Goal: Transaction & Acquisition: Purchase product/service

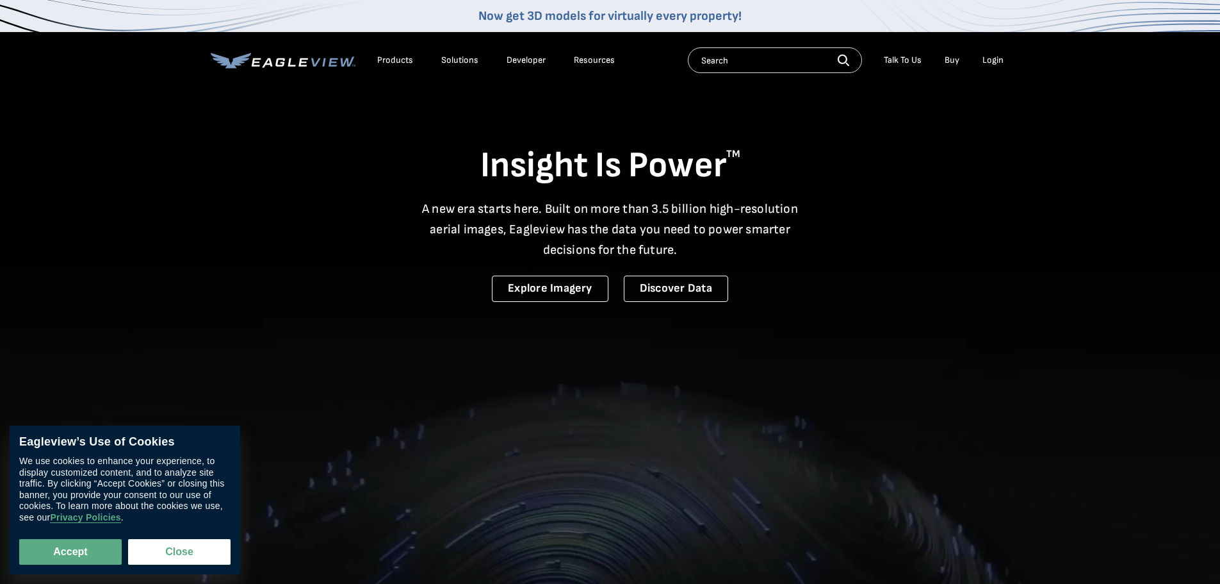
click at [992, 64] on div "Login" at bounding box center [993, 60] width 21 height 12
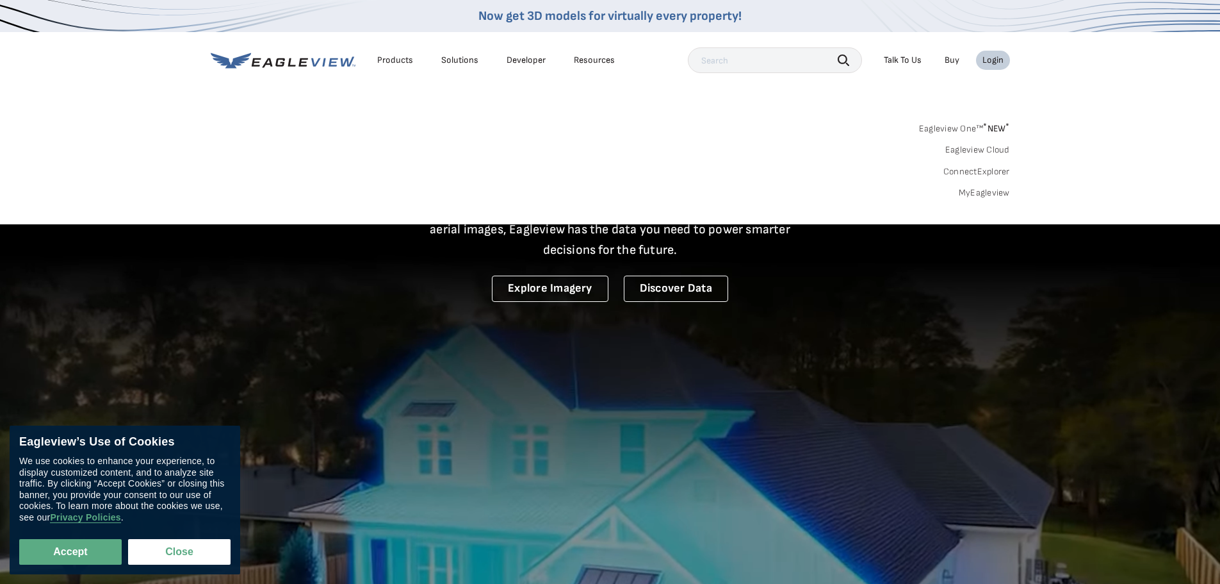
click at [993, 189] on link "MyEagleview" at bounding box center [984, 193] width 51 height 12
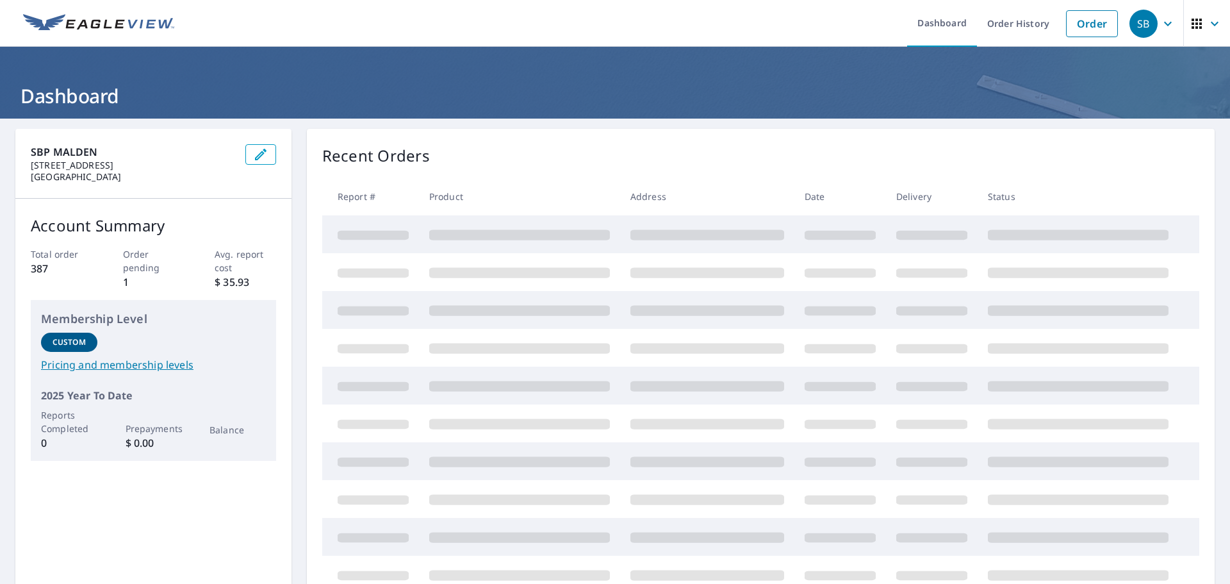
click at [1161, 33] on span "SB" at bounding box center [1153, 23] width 49 height 31
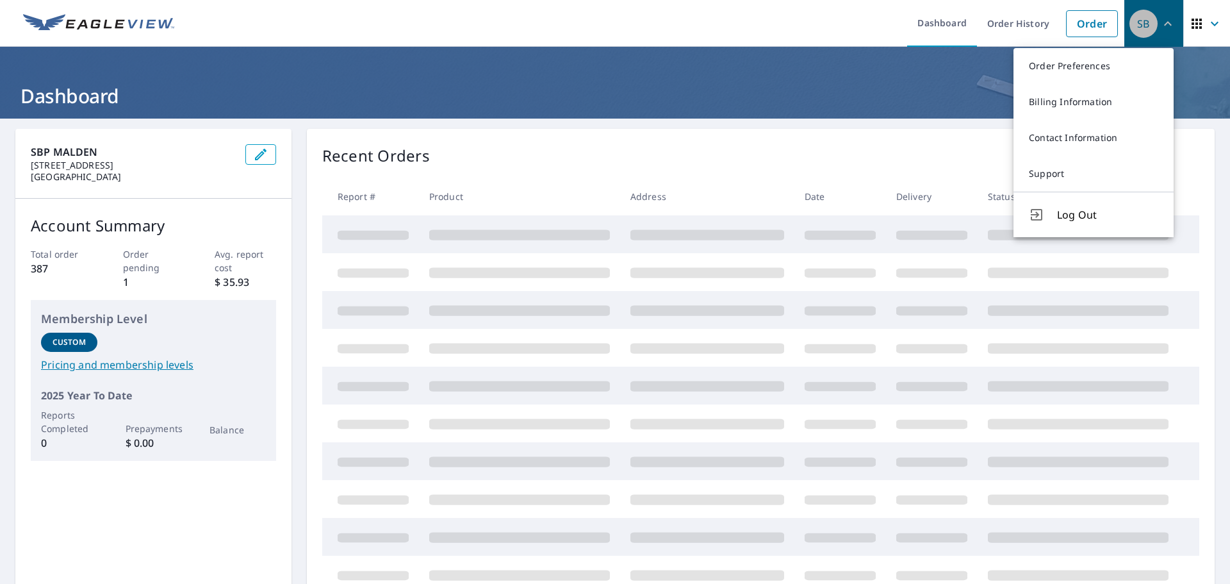
click at [1173, 15] on button "SB" at bounding box center [1153, 23] width 59 height 47
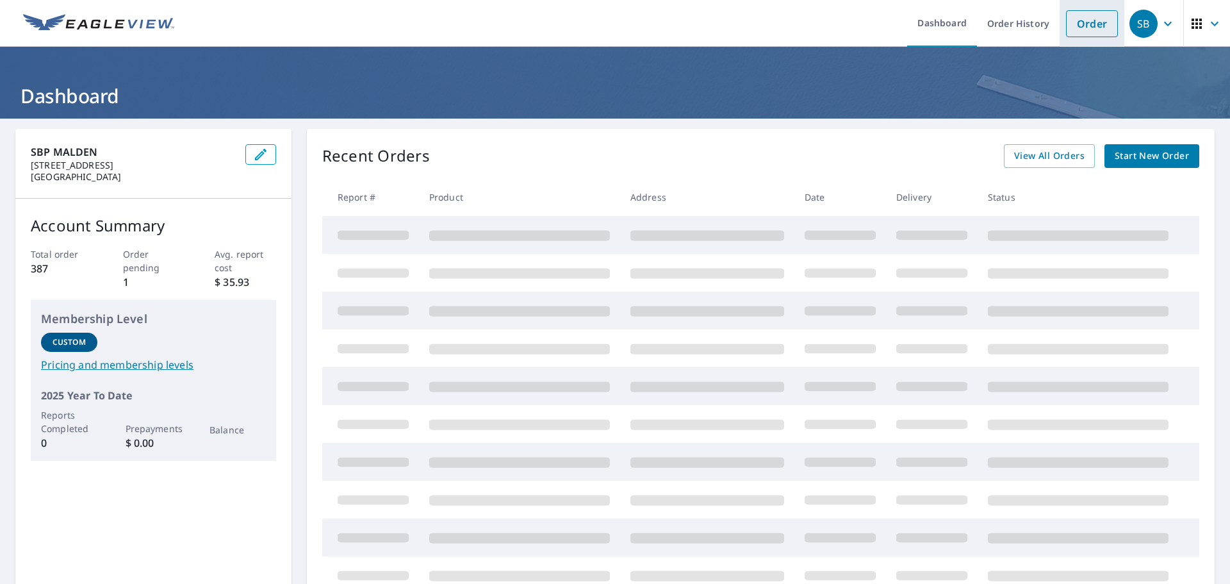
click at [1071, 15] on link "Order" at bounding box center [1092, 23] width 52 height 27
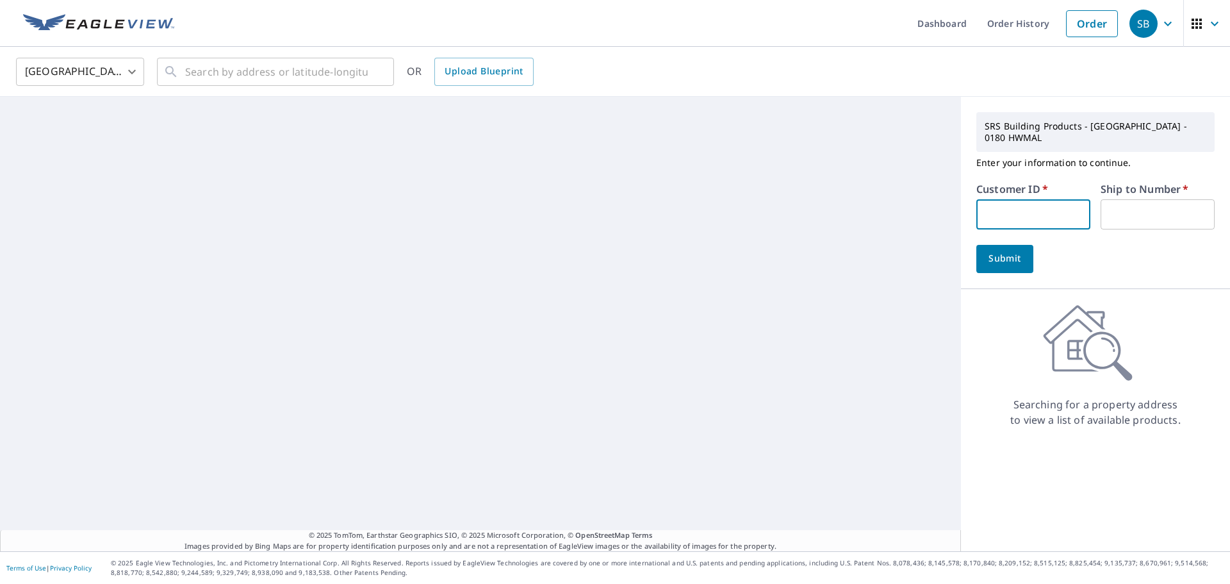
drag, startPoint x: 1013, startPoint y: 190, endPoint x: 1016, endPoint y: 196, distance: 6.6
click at [1013, 199] on input "text" at bounding box center [1033, 214] width 114 height 30
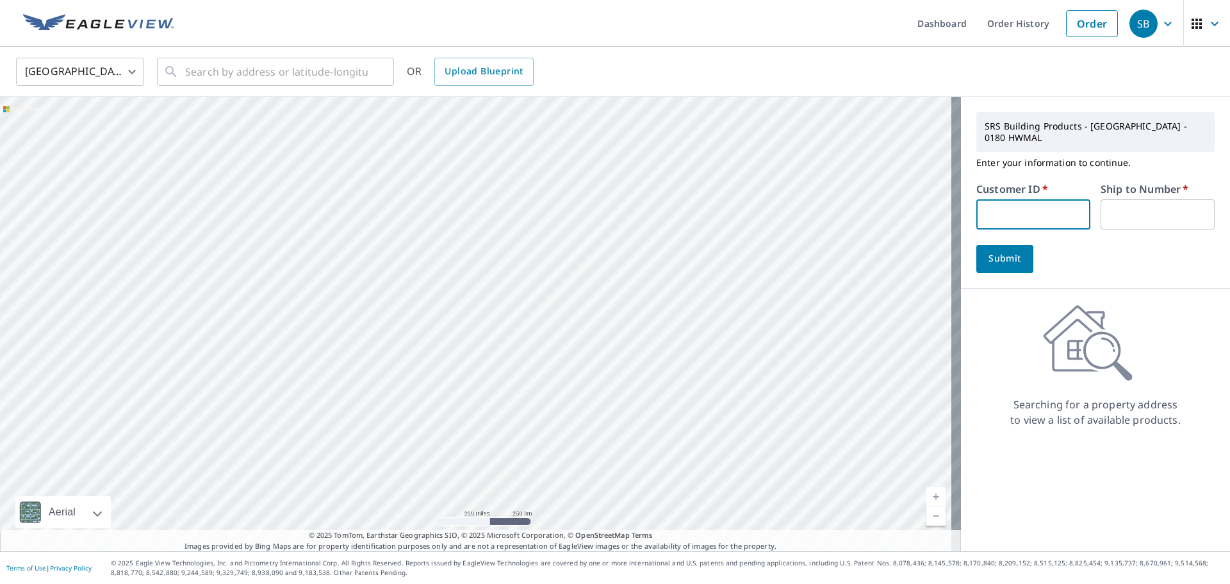
paste input "Oli183"
type input "Oli183"
click at [1140, 199] on input "text" at bounding box center [1158, 214] width 114 height 30
type input "1"
click at [995, 258] on button "Submit" at bounding box center [1004, 259] width 57 height 28
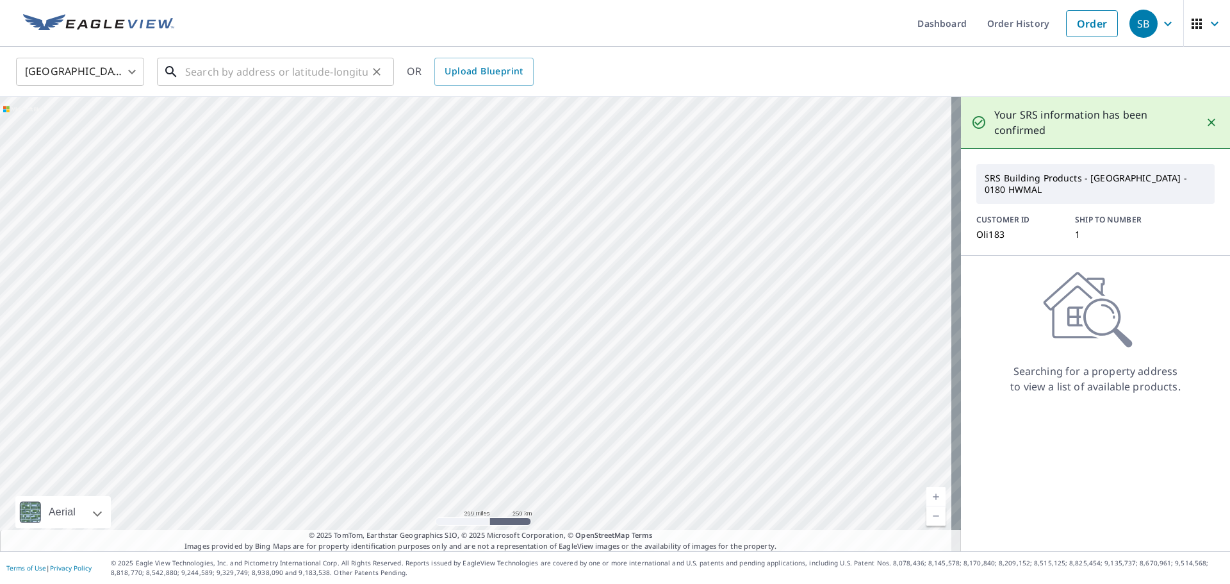
click at [290, 79] on input "text" at bounding box center [276, 72] width 183 height 36
click at [249, 77] on input "text" at bounding box center [276, 72] width 183 height 36
paste input "137 chestnut"
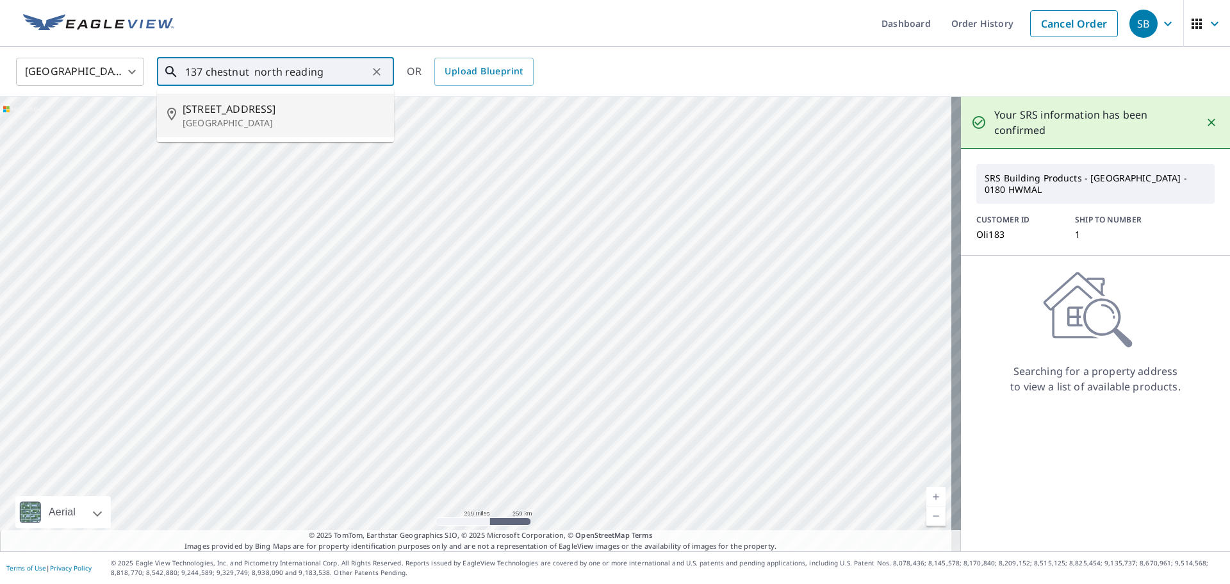
click at [325, 105] on span "137 Chestnut St" at bounding box center [283, 108] width 201 height 15
type input "137 Chestnut St North Reading, MA 01864"
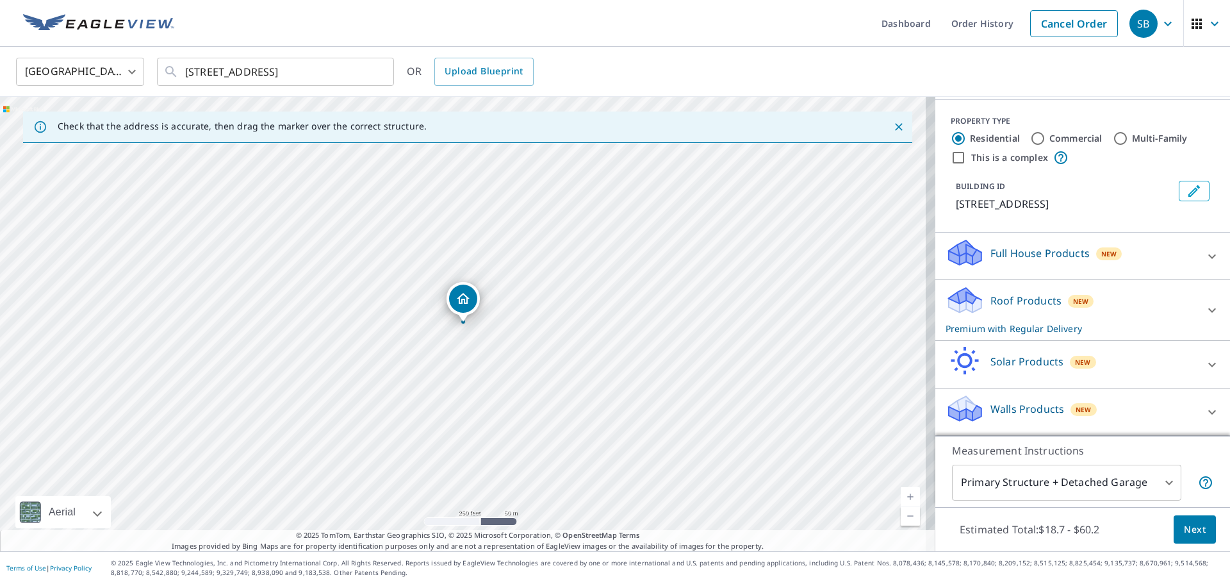
scroll to position [80, 0]
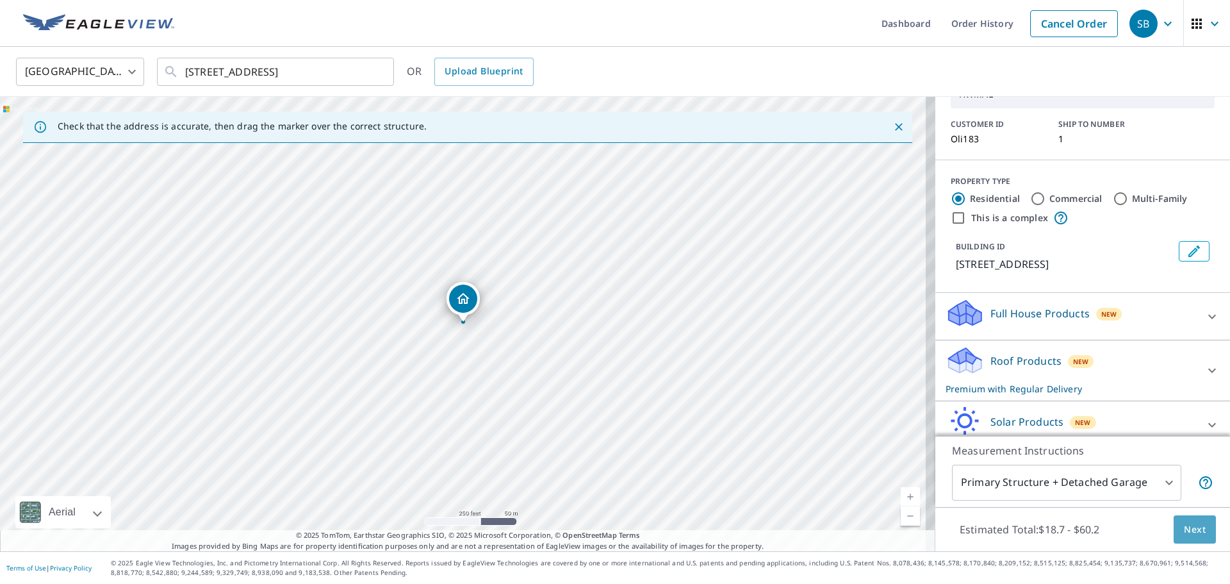
click at [1191, 528] on span "Next" at bounding box center [1195, 529] width 22 height 16
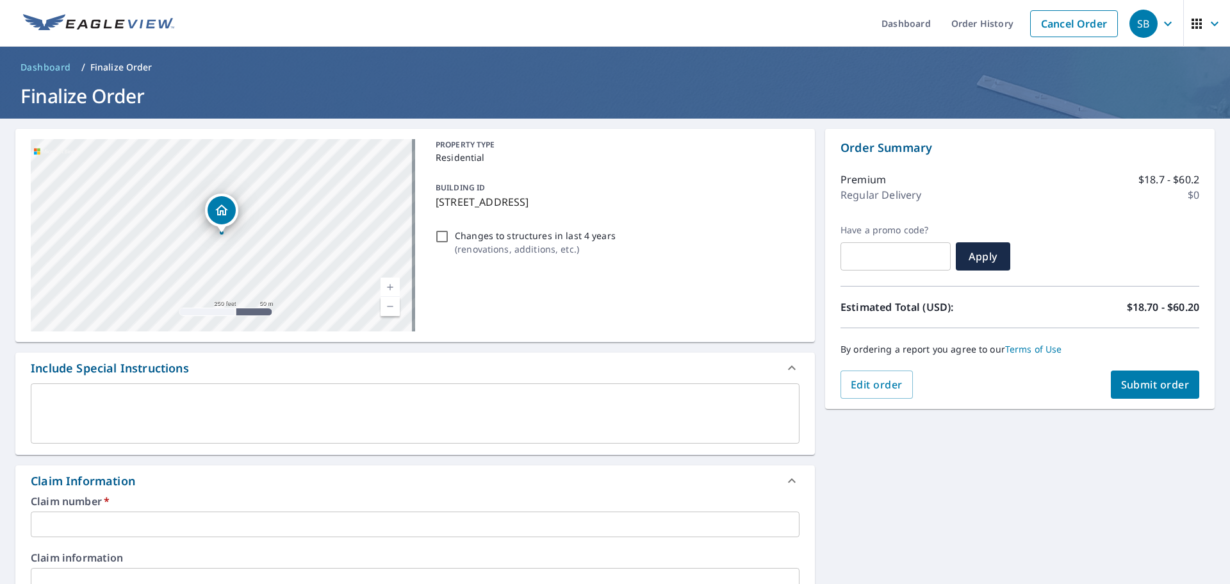
click at [853, 190] on p "Regular Delivery" at bounding box center [880, 194] width 81 height 15
click at [859, 168] on div "Premium $18.7 - $60.2 Regular Delivery $0" at bounding box center [1019, 190] width 359 height 68
click at [896, 145] on p "Order Summary" at bounding box center [1019, 147] width 359 height 17
click at [855, 386] on span "Edit order" at bounding box center [877, 384] width 52 height 14
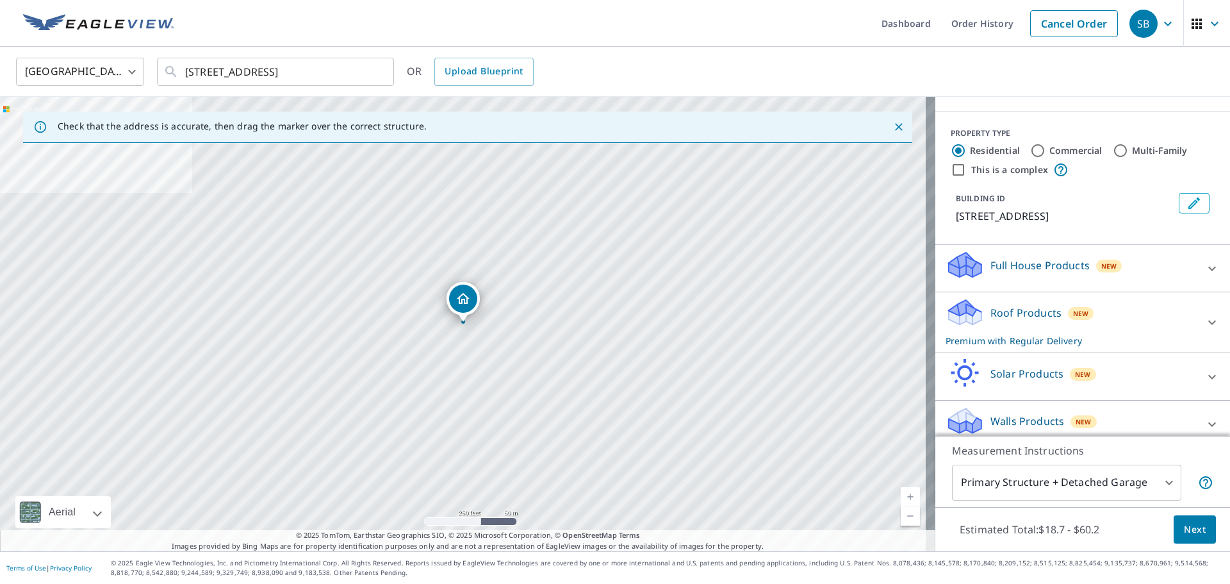
scroll to position [144, 0]
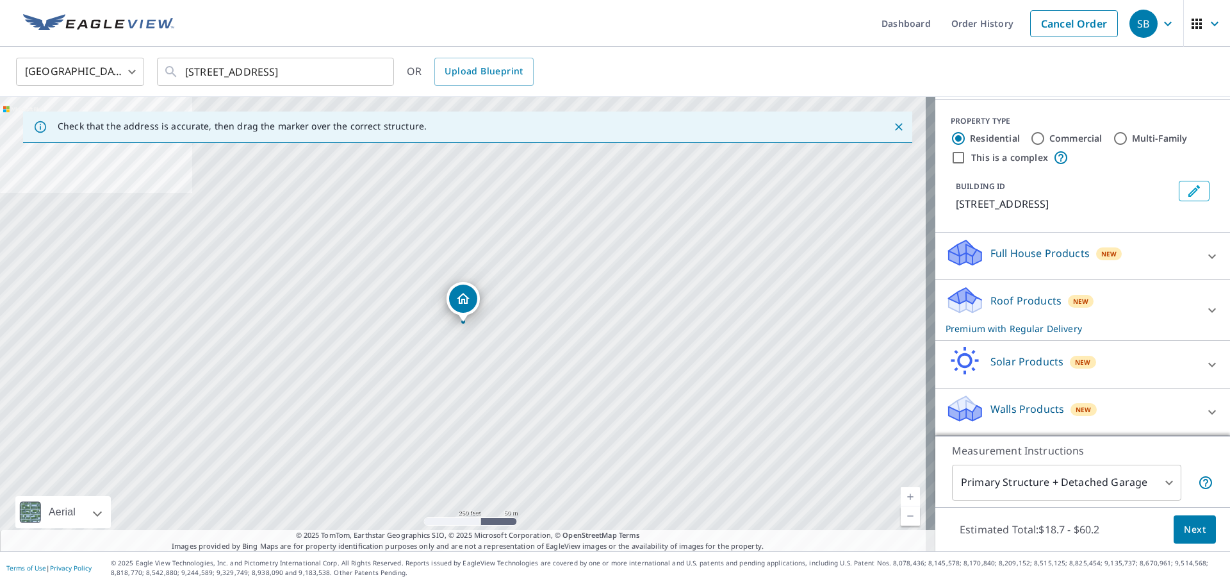
click at [1167, 256] on div "Full House Products New" at bounding box center [1071, 256] width 251 height 37
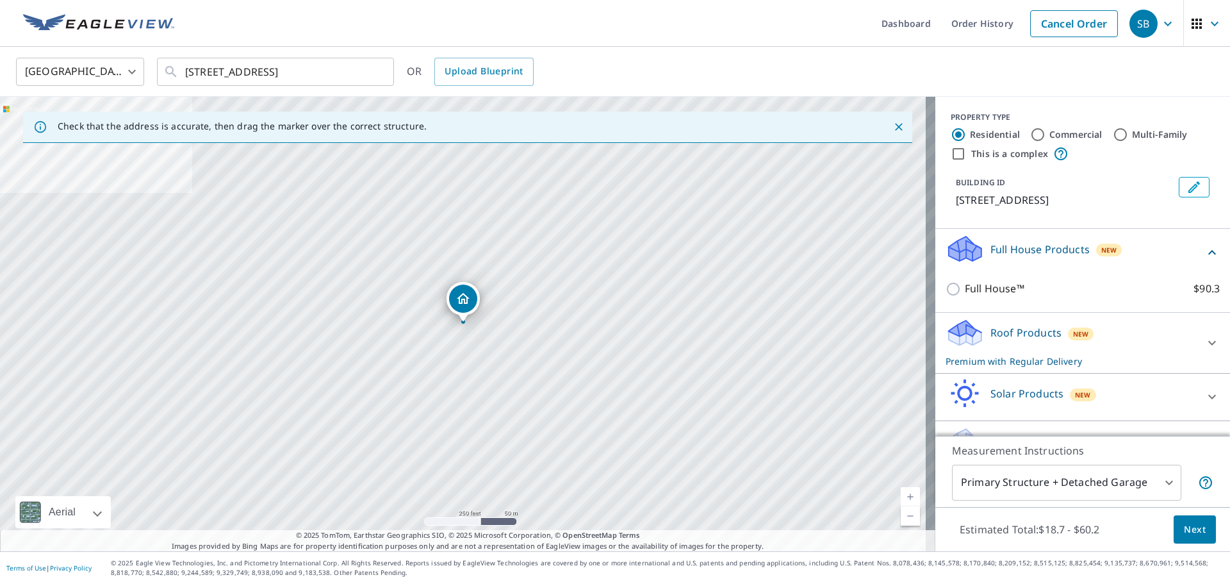
click at [1122, 339] on div "Roof Products New Premium with Regular Delivery" at bounding box center [1071, 343] width 251 height 50
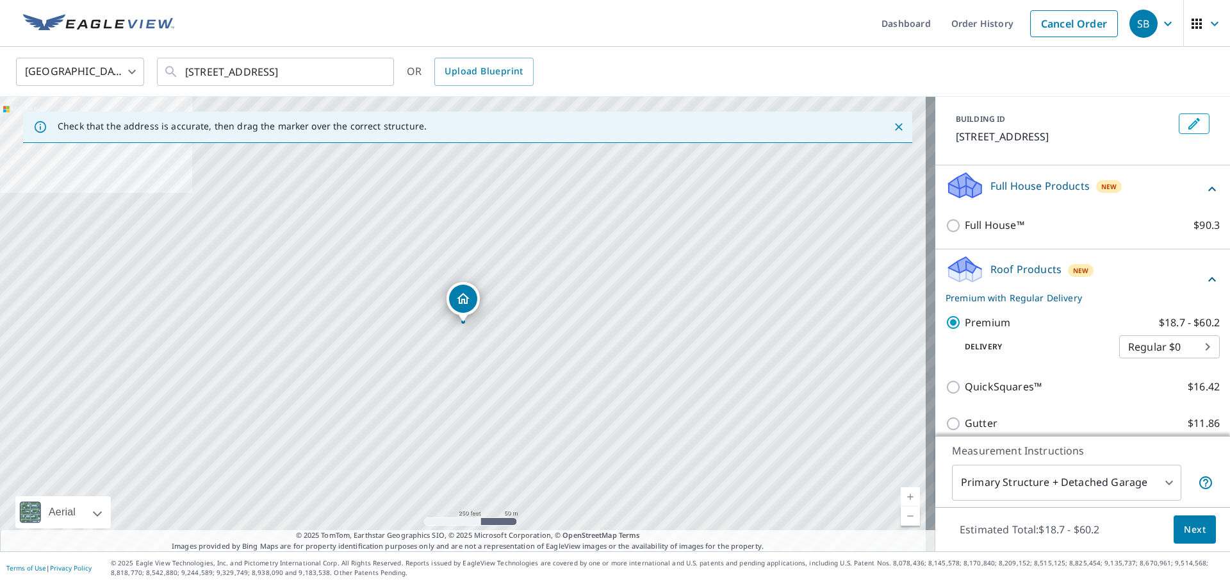
scroll to position [272, 0]
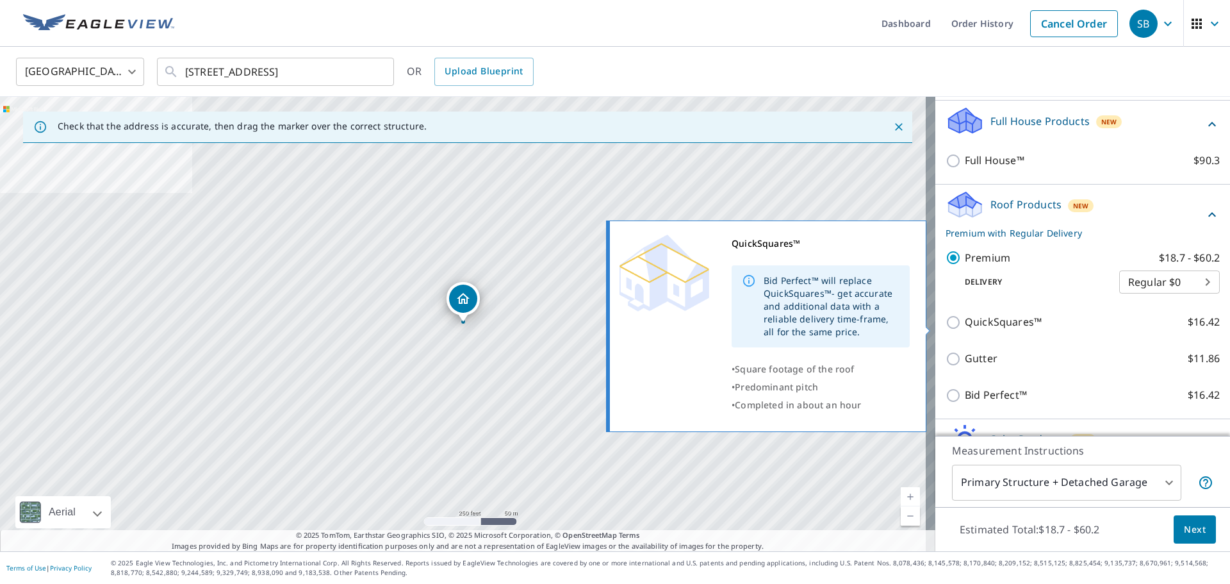
click at [974, 329] on p "QuickSquares™" at bounding box center [1003, 322] width 77 height 16
click at [965, 329] on input "QuickSquares™ $16.42" at bounding box center [955, 322] width 19 height 15
checkbox input "true"
checkbox input "false"
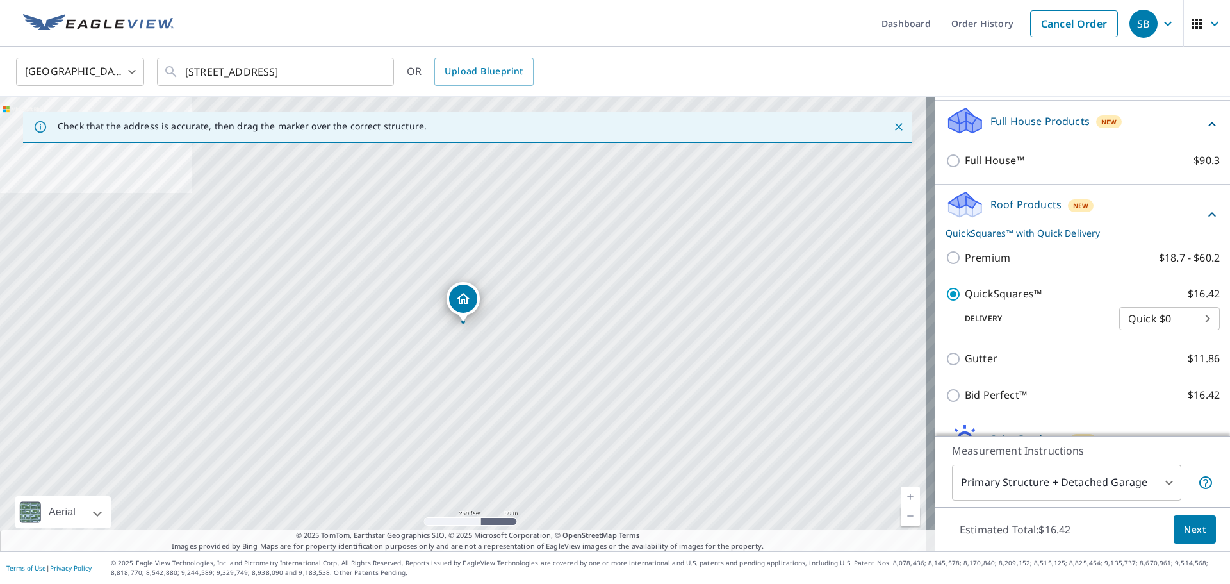
click at [1188, 531] on span "Next" at bounding box center [1195, 529] width 22 height 16
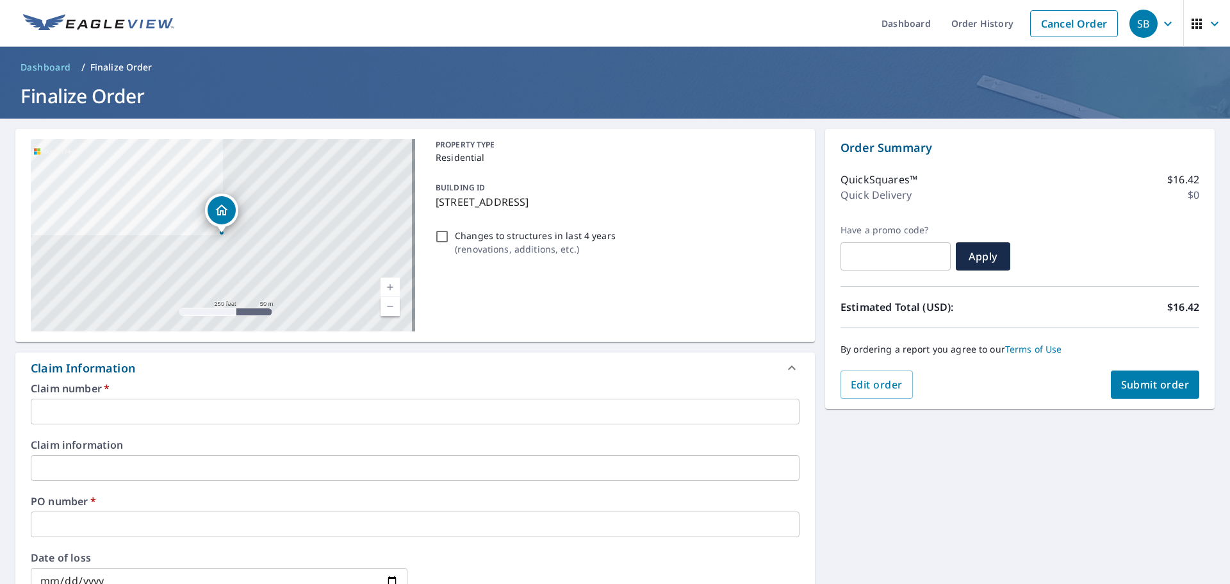
click at [96, 400] on input "text" at bounding box center [415, 411] width 769 height 26
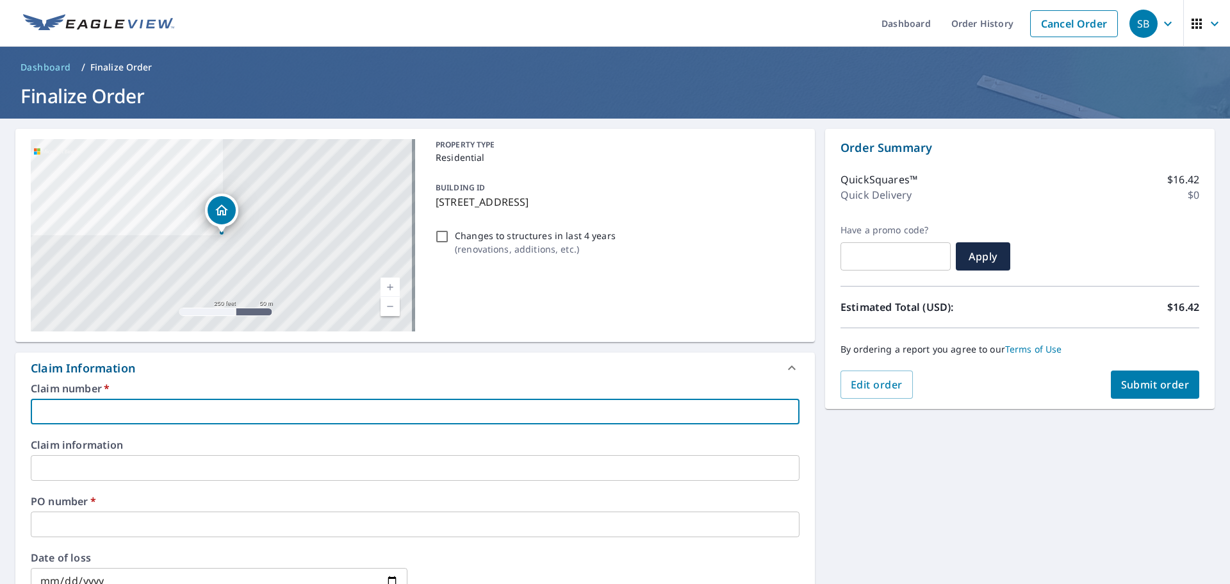
paste input "137 chestnut"
type input "137 chestnut"
checkbox input "true"
drag, startPoint x: 17, startPoint y: 399, endPoint x: 0, endPoint y: 381, distance: 25.0
click at [0, 381] on div "137 Chestnut St North Reading, MA 01864 Aerial Road A standard road map Aerial …" at bounding box center [615, 532] width 1230 height 827
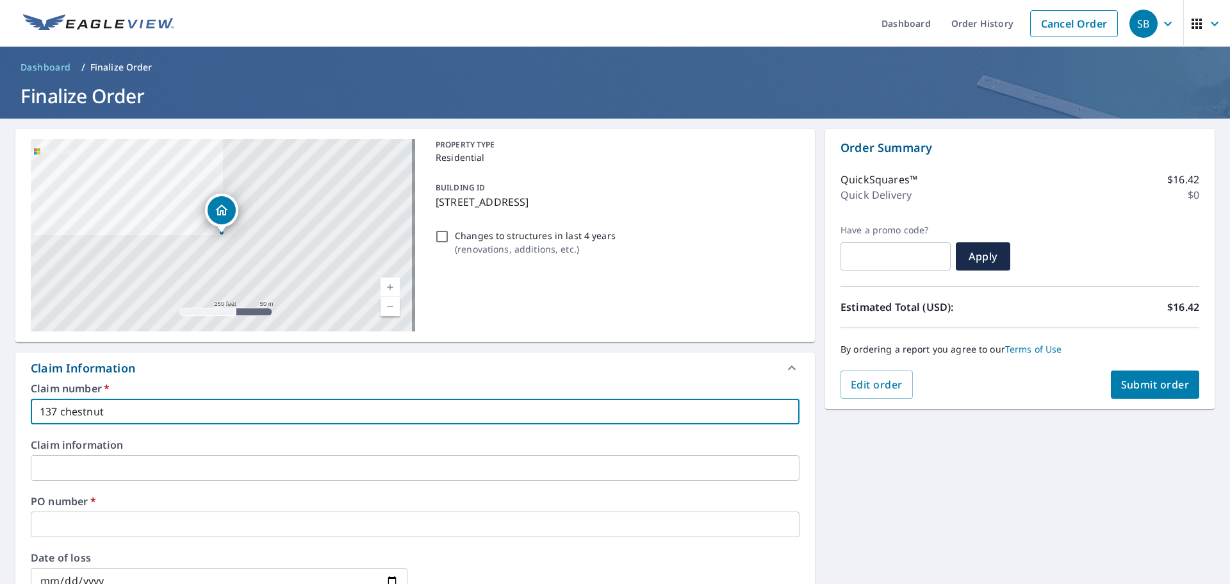
checkbox input "true"
type input "O"
checkbox input "true"
type input "OL"
checkbox input "true"
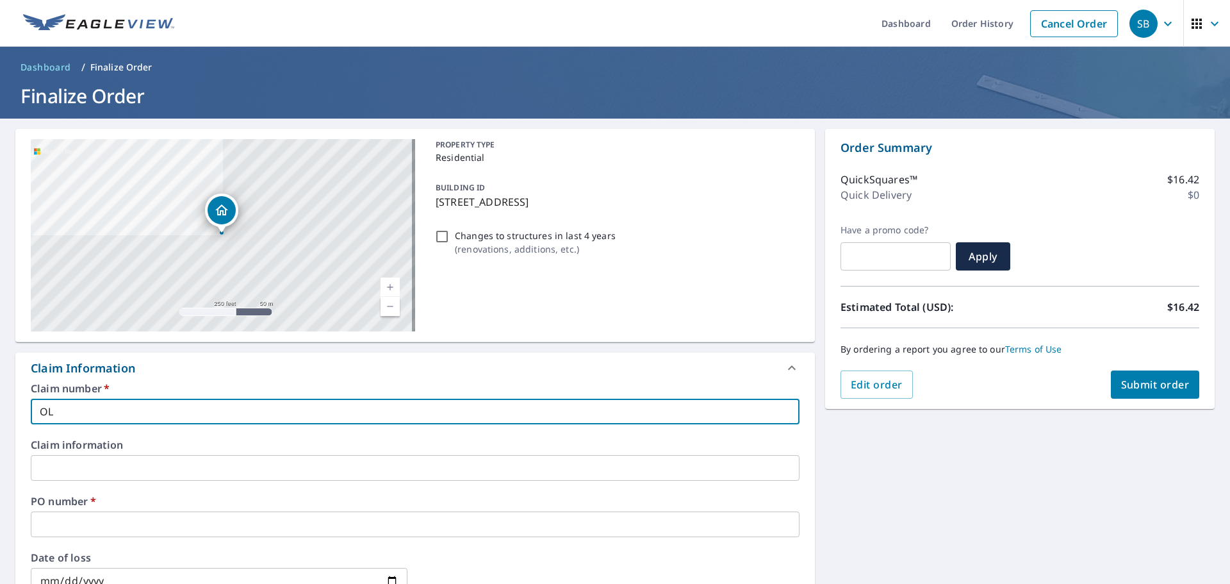
type input "OLI"
checkbox input "true"
type input "OLI1"
checkbox input "true"
type input "OLI18"
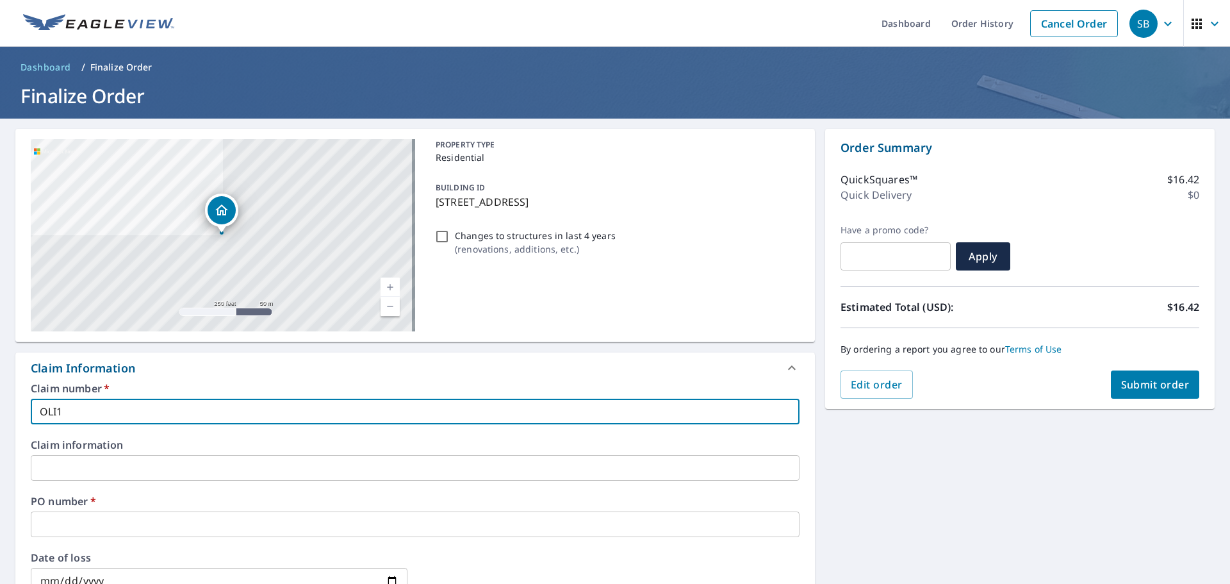
checkbox input "true"
type input "OLI184"
checkbox input "true"
type input "OLI1843"
checkbox input "true"
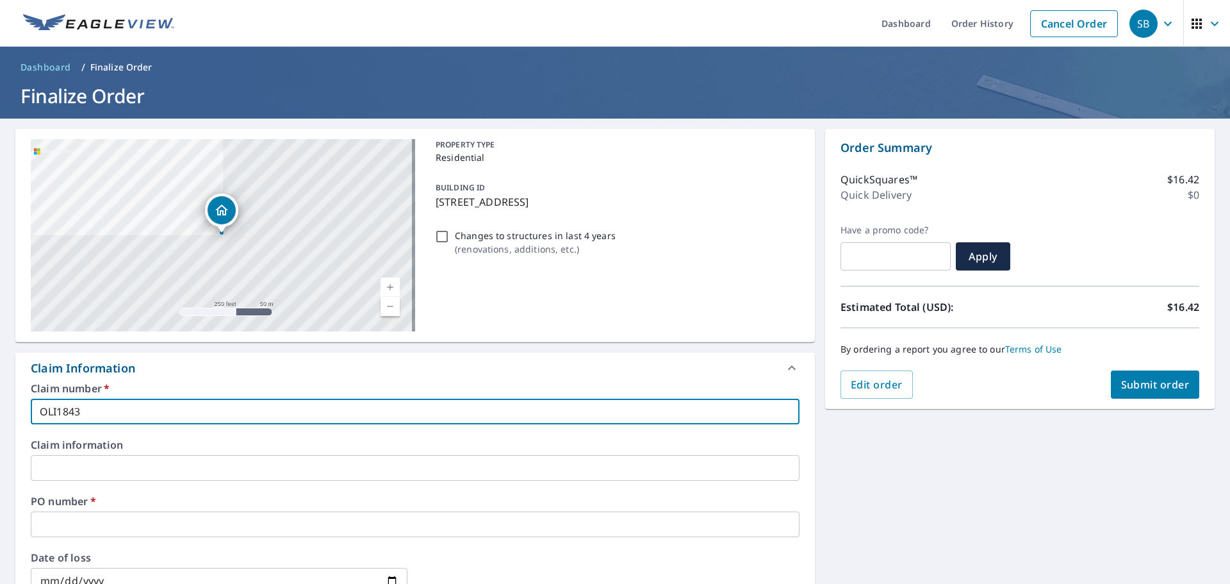
type input "OLI184"
checkbox input "true"
type input "OLI184"
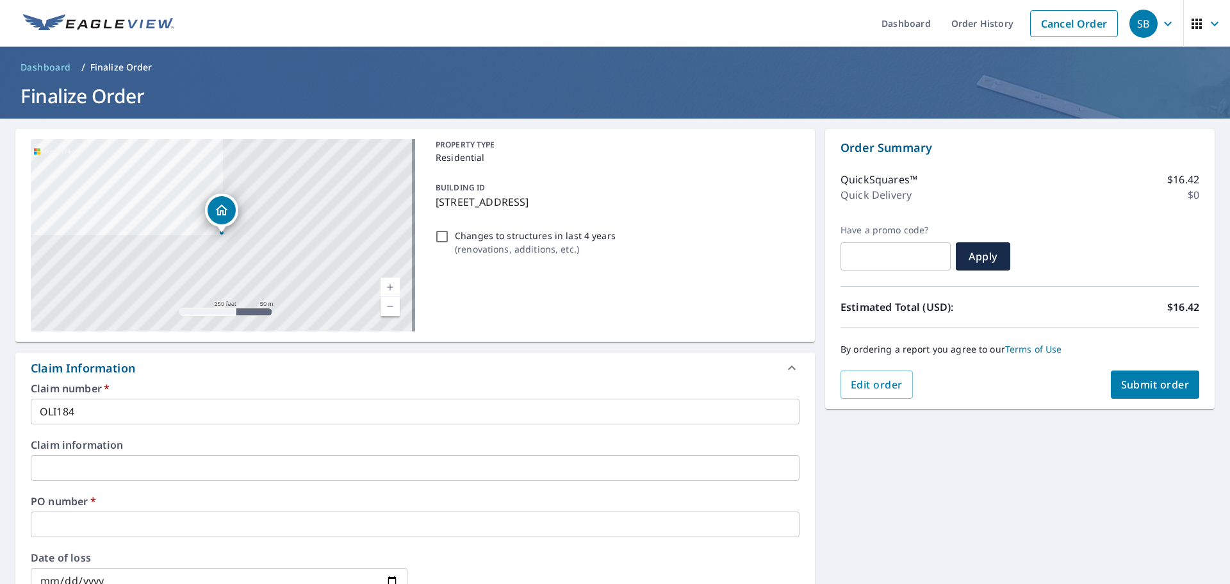
click at [155, 519] on input "text" at bounding box center [415, 524] width 769 height 26
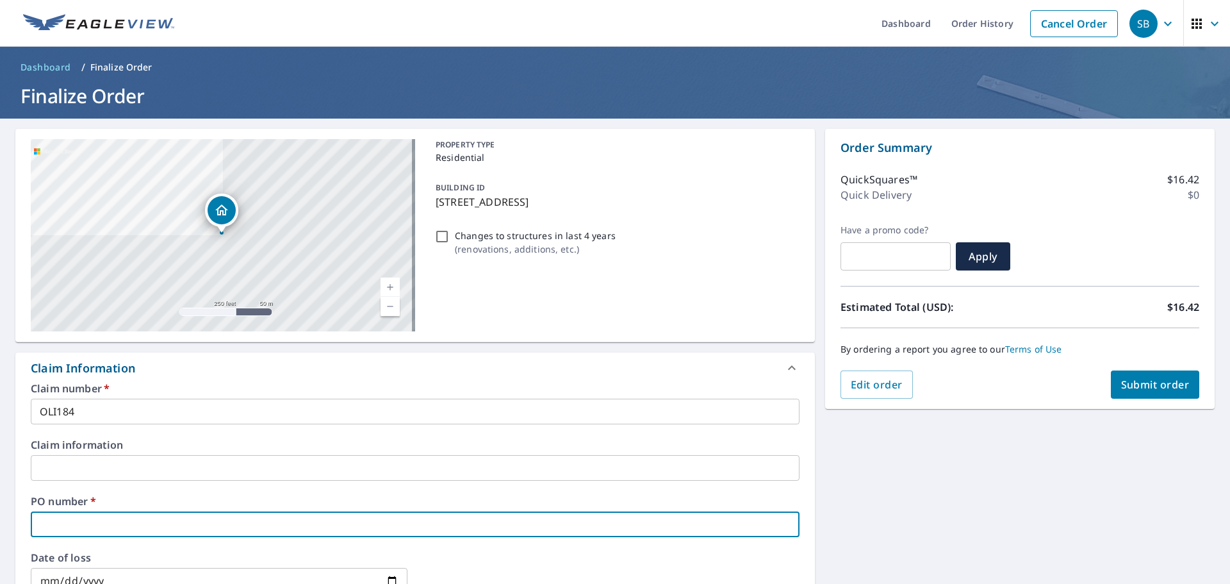
paste input "137 chestnut"
type input "137 chestnut"
checkbox input "true"
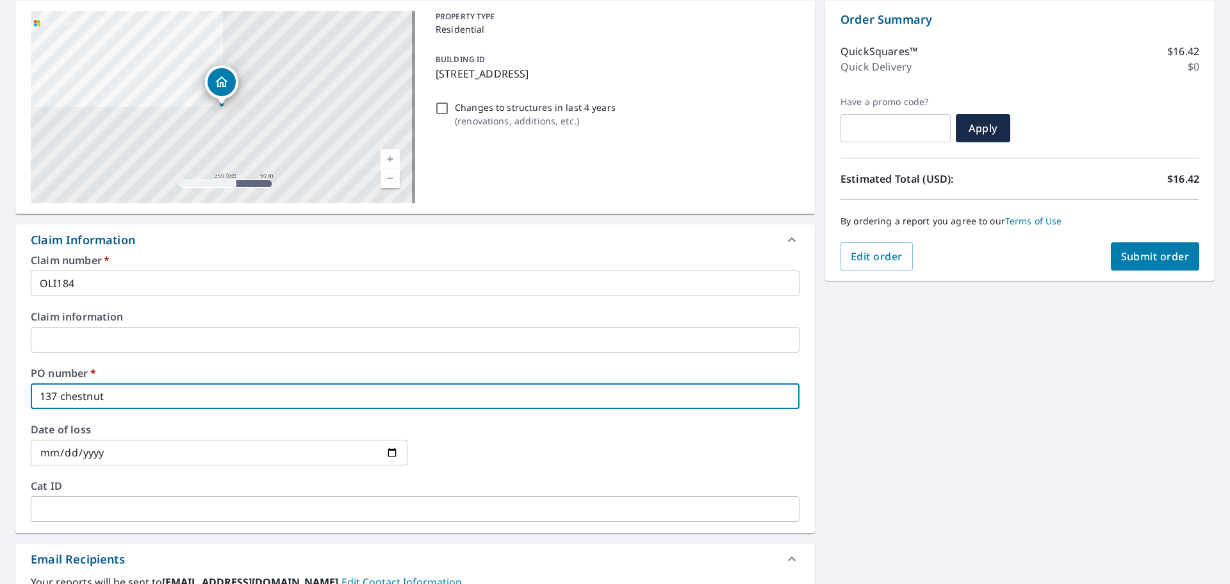
scroll to position [256, 0]
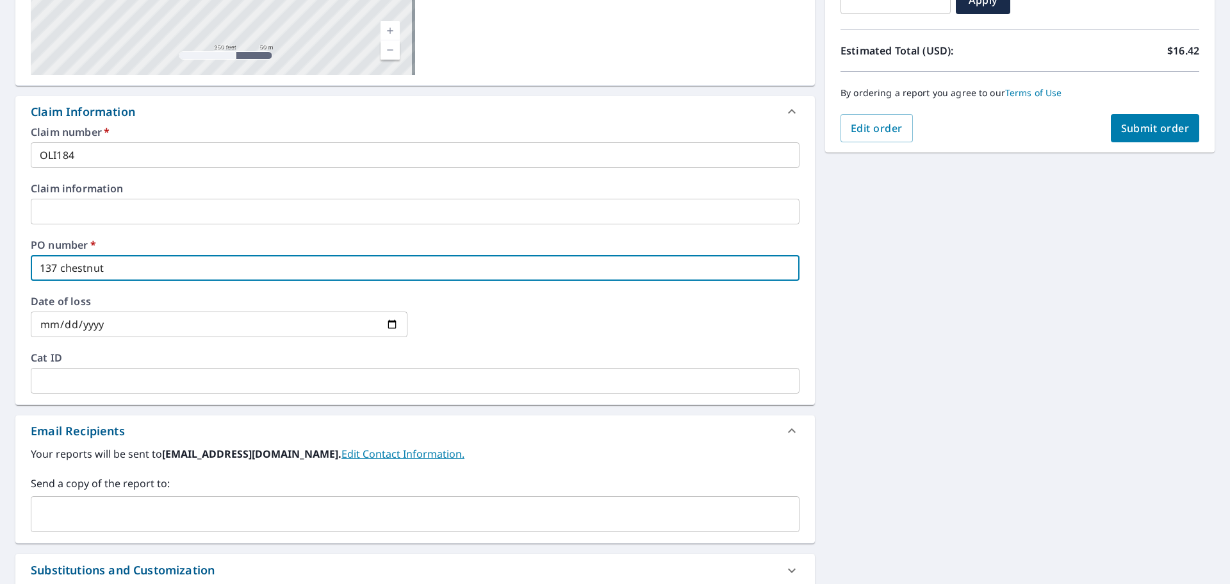
type input "137 chestnut"
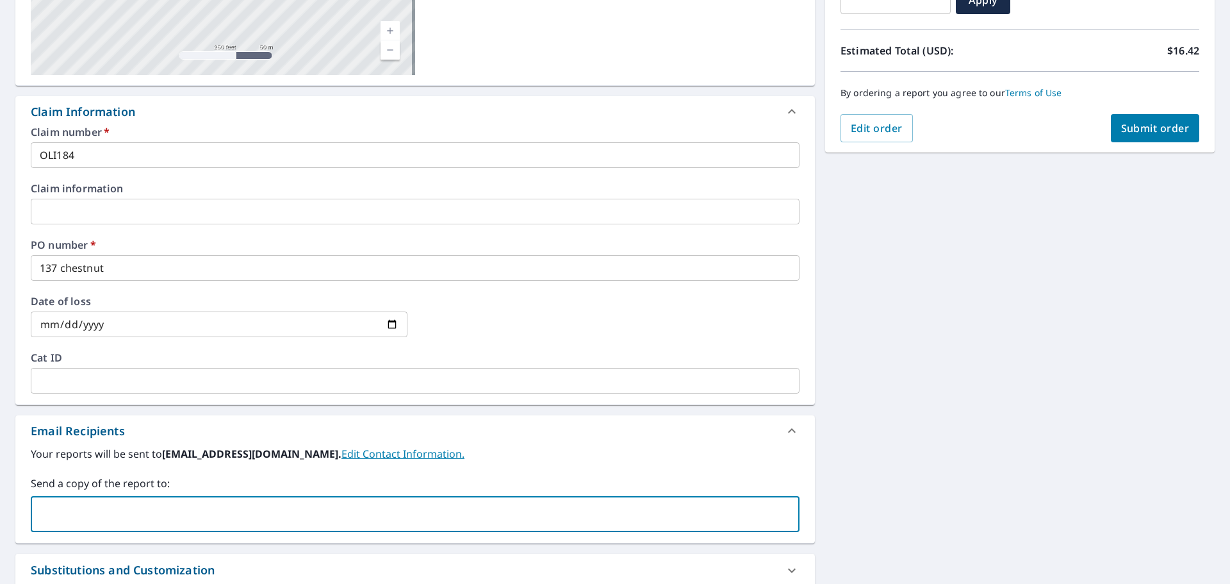
click at [124, 514] on input "text" at bounding box center [406, 514] width 738 height 24
type input "j"
type input "s"
type input "jinelson@heritagewholesalers.com"
checkbox input "true"
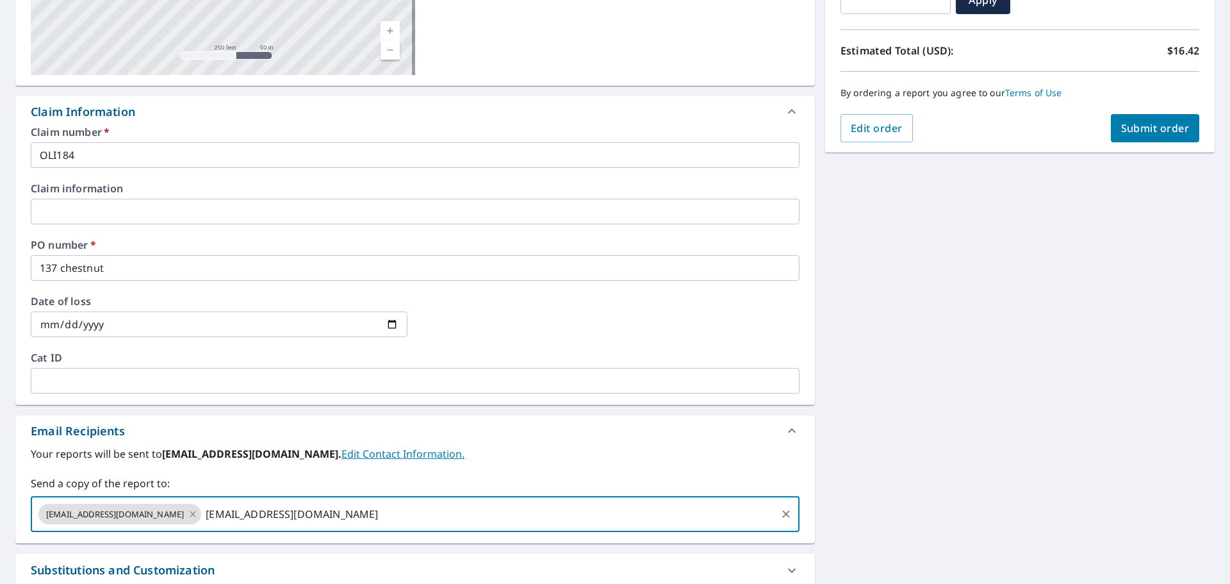
type input "lrackliff@heritagewholesalers.com"
click at [889, 397] on div "137 Chestnut St North Reading, MA 01864 Aerial Road A standard road map Aerial …" at bounding box center [615, 275] width 1230 height 827
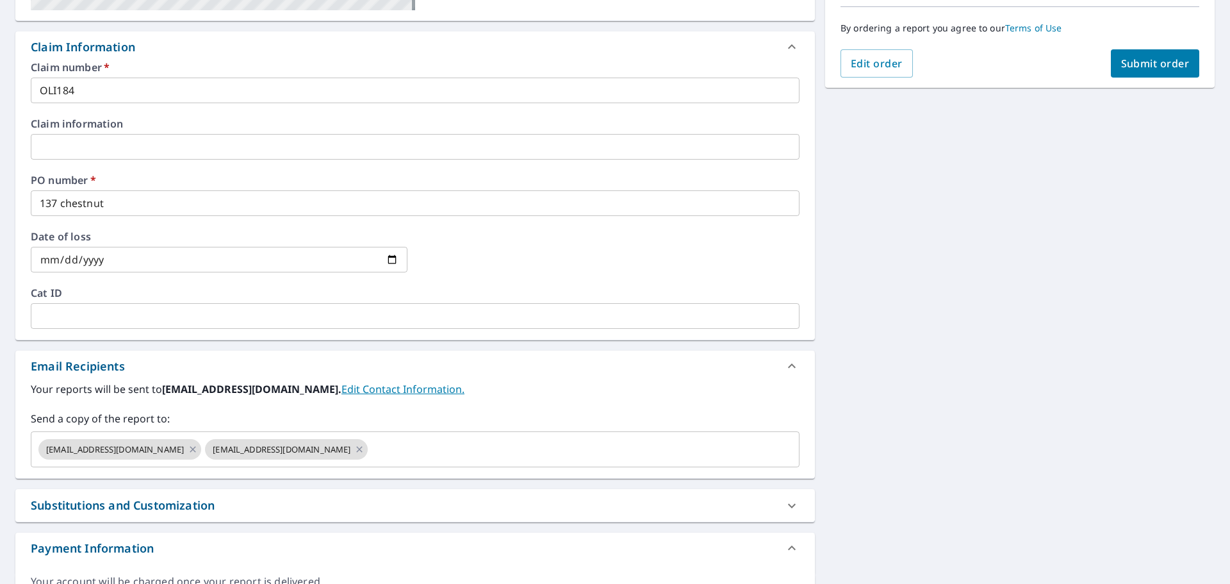
scroll to position [395, 0]
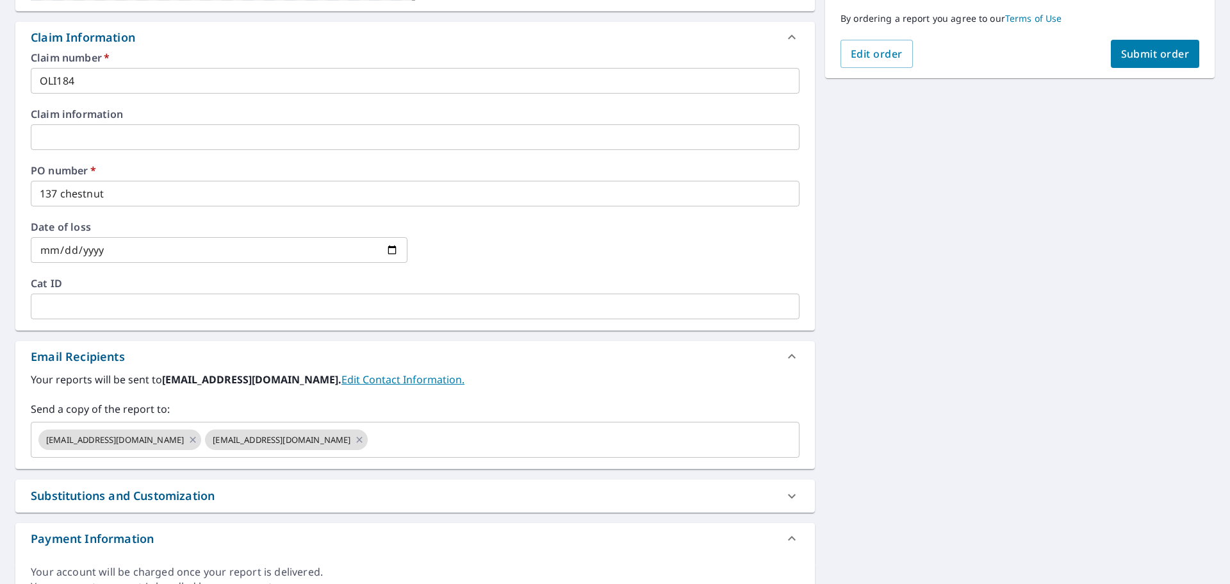
click at [1151, 60] on span "Submit order" at bounding box center [1155, 54] width 69 height 14
checkbox input "true"
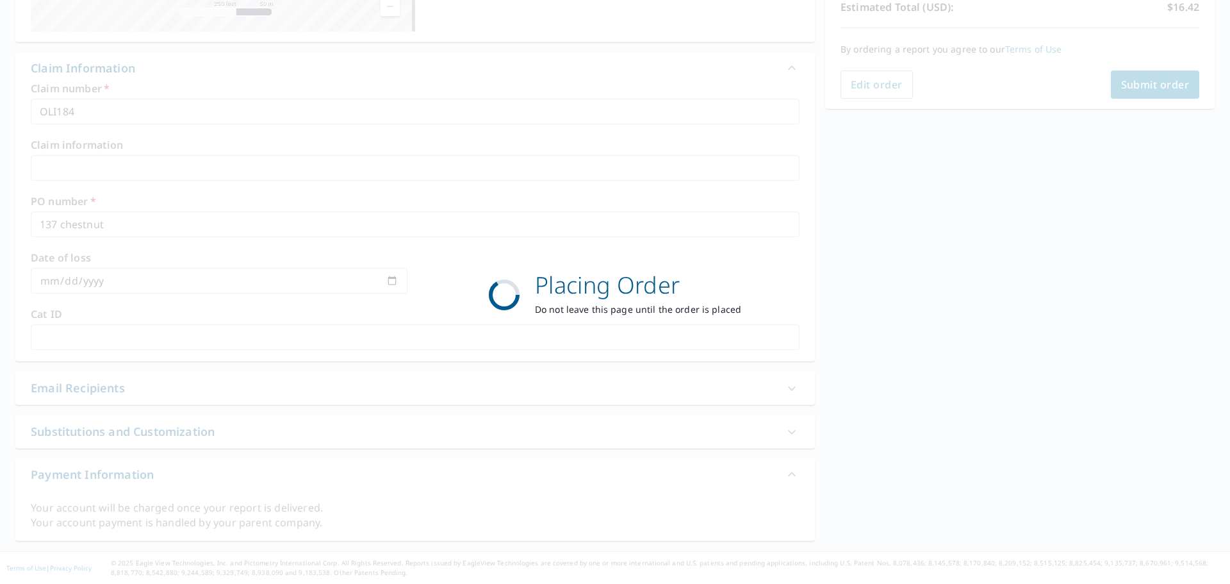
scroll to position [300, 0]
